Goal: Check status: Check status

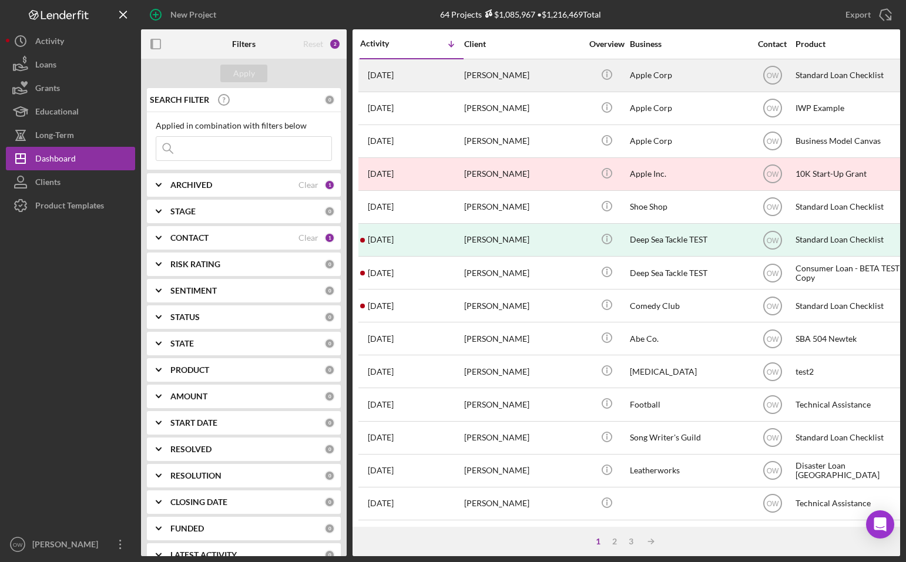
click at [584, 73] on div "Icon/Info" at bounding box center [606, 75] width 44 height 31
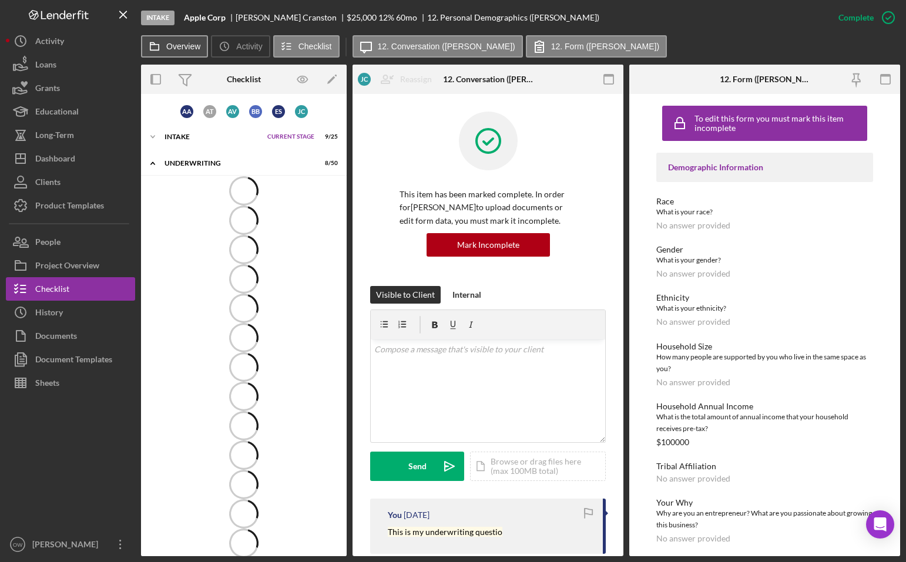
click at [173, 51] on button "Overview" at bounding box center [174, 46] width 67 height 22
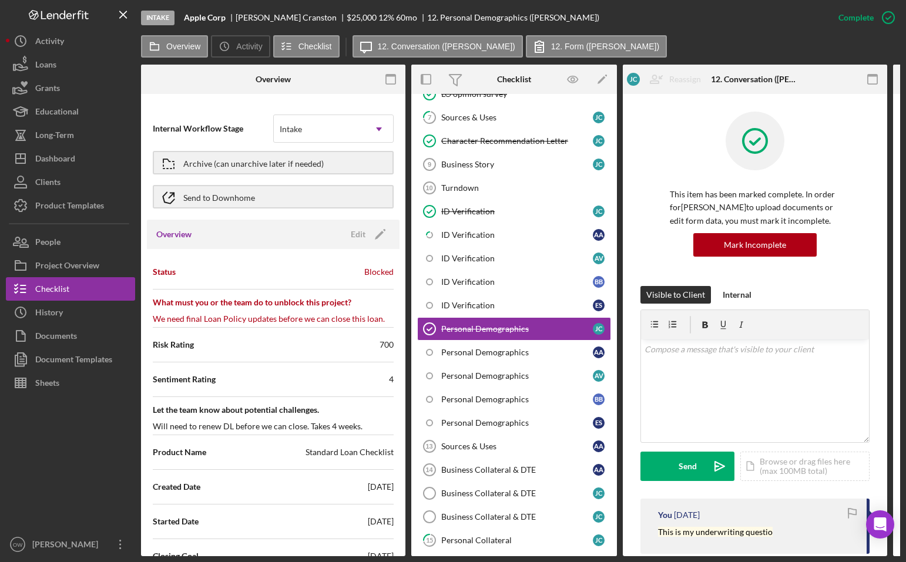
scroll to position [123, 0]
